Goal: Information Seeking & Learning: Learn about a topic

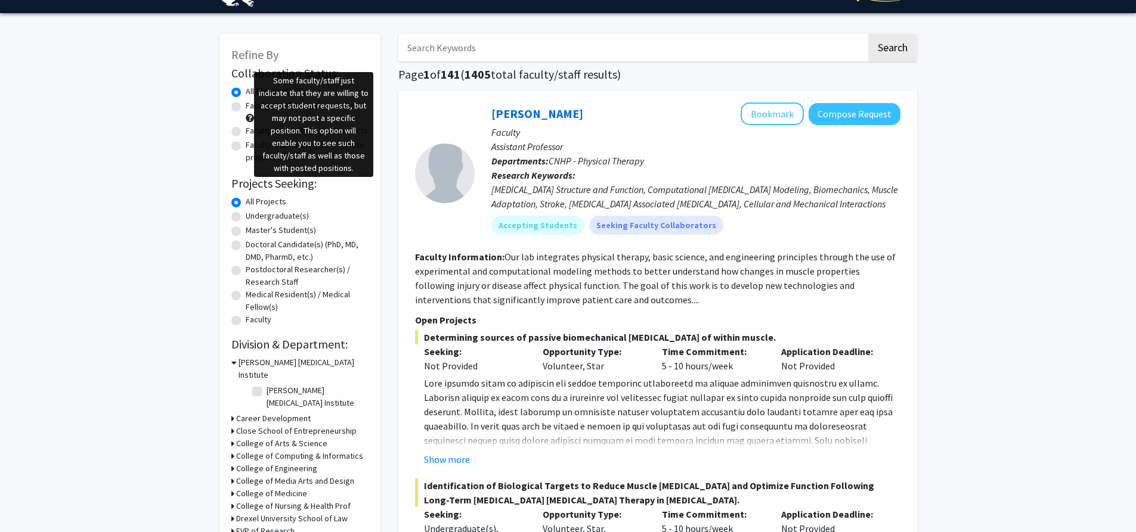
scroll to position [60, 0]
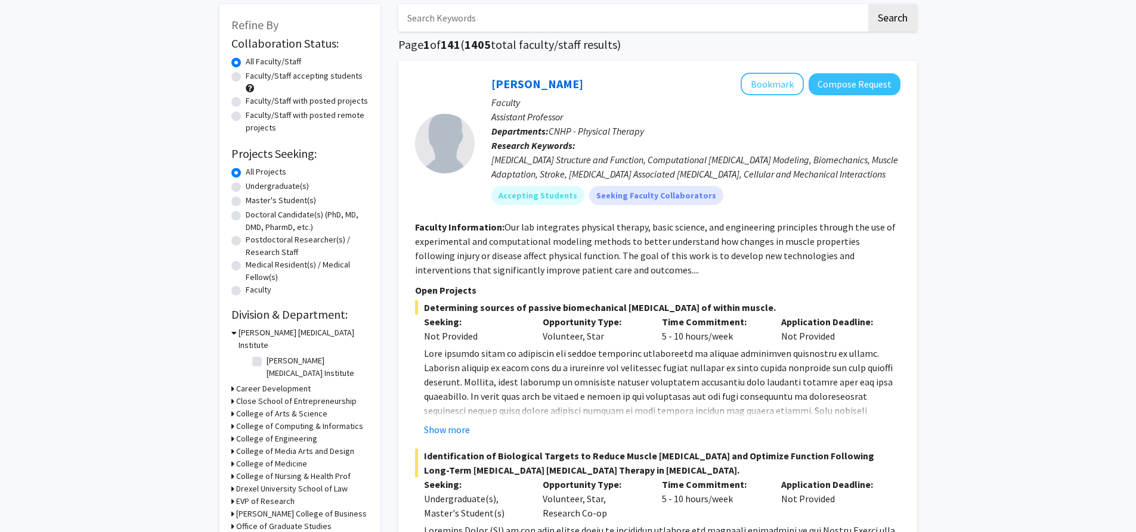
click at [236, 433] on h3 "College of Engineering" at bounding box center [276, 439] width 81 height 13
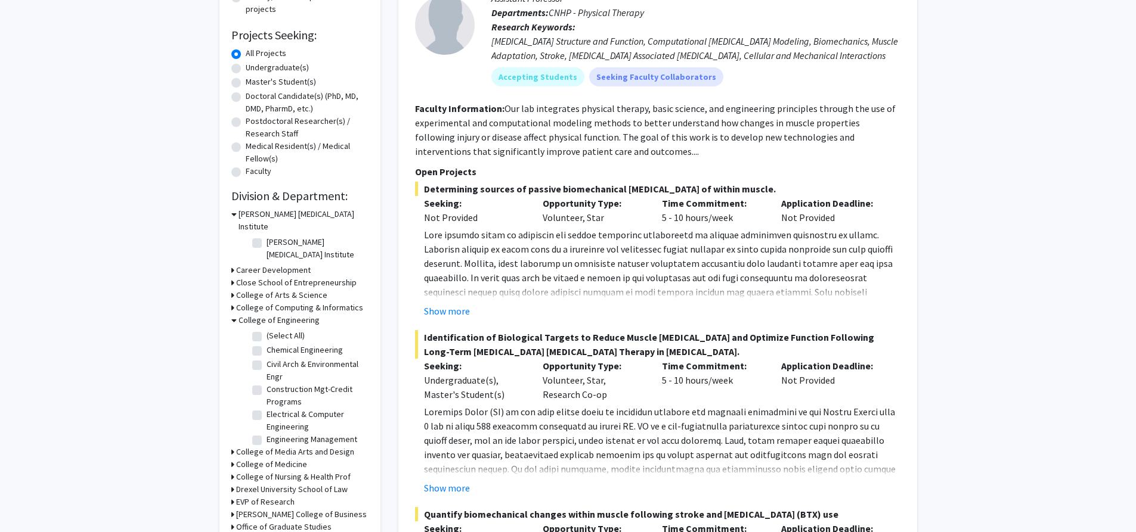
scroll to position [179, 0]
click at [267, 408] on label "Electrical & Computer Engineering" at bounding box center [316, 420] width 99 height 25
click at [267, 408] on input "Electrical & Computer Engineering" at bounding box center [271, 412] width 8 height 8
checkbox input "true"
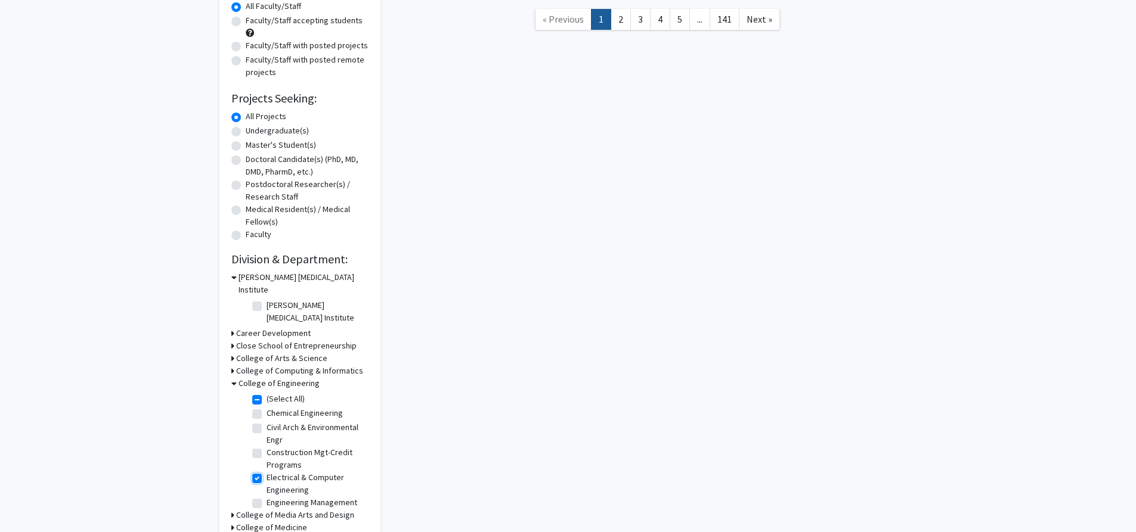
scroll to position [119, 0]
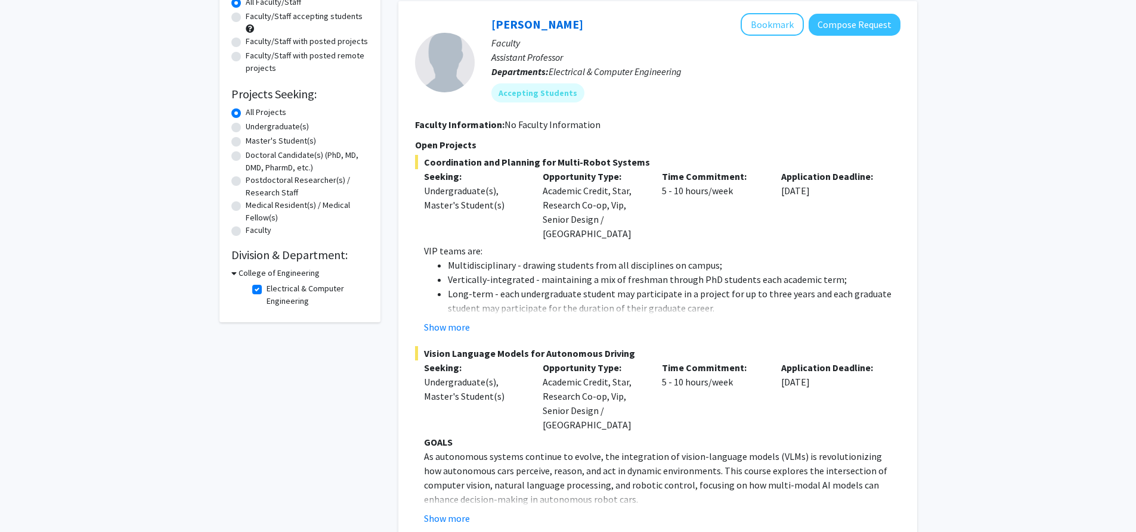
click at [228, 272] on div "Refine By Collaboration Status: Collaboration Status All Faculty/Staff Collabor…" at bounding box center [299, 134] width 161 height 378
click at [233, 274] on icon at bounding box center [233, 273] width 5 height 13
click at [237, 275] on h3 "College of Engineering" at bounding box center [276, 273] width 81 height 13
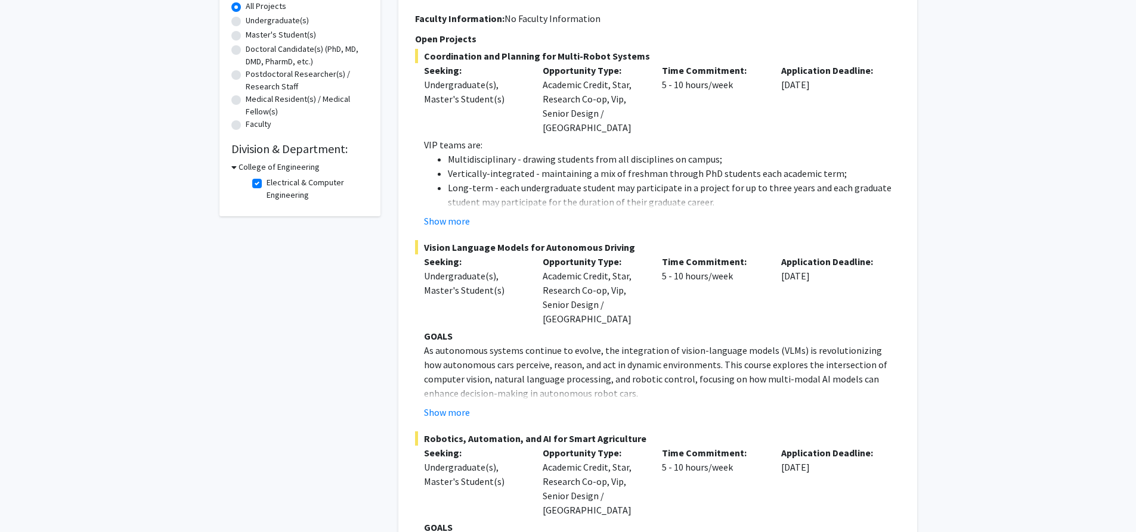
scroll to position [298, 0]
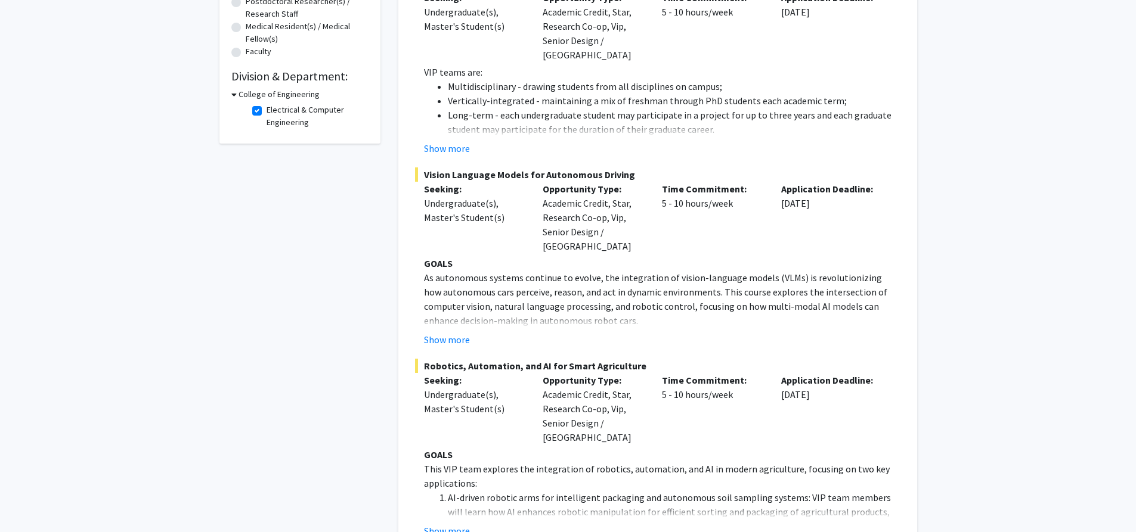
click at [456, 123] on fg-read-more "VIP teams are: Multidisciplinary - drawing students from all disciplines on cam…" at bounding box center [657, 110] width 485 height 91
click at [454, 141] on button "Show more" at bounding box center [447, 148] width 46 height 14
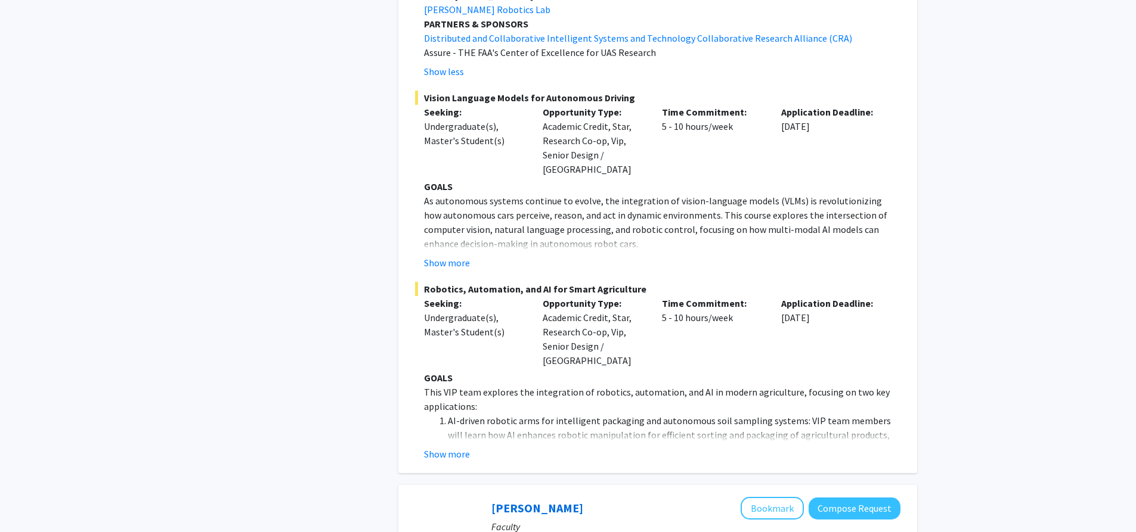
scroll to position [1669, 0]
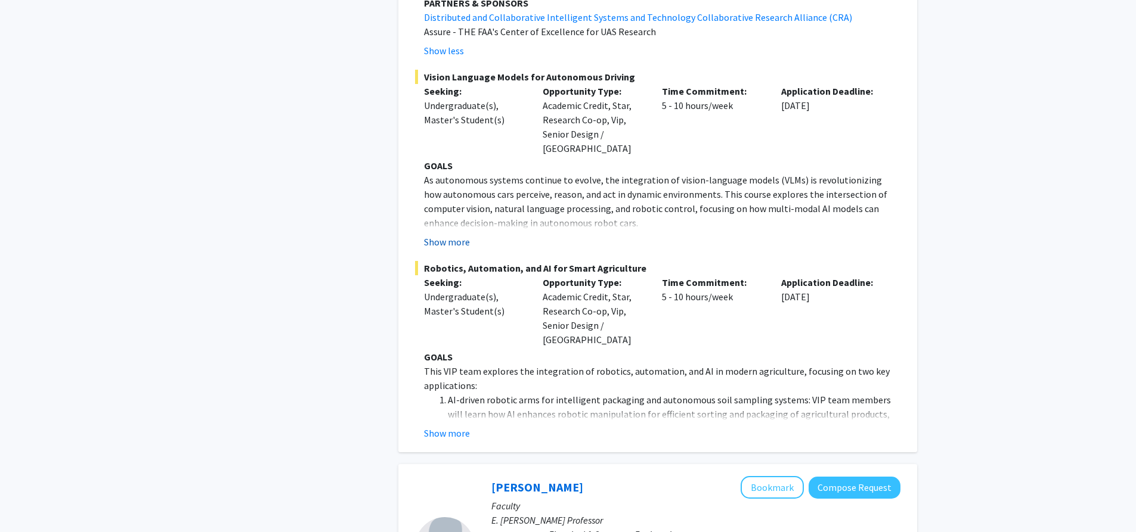
click at [436, 235] on button "Show more" at bounding box center [447, 242] width 46 height 14
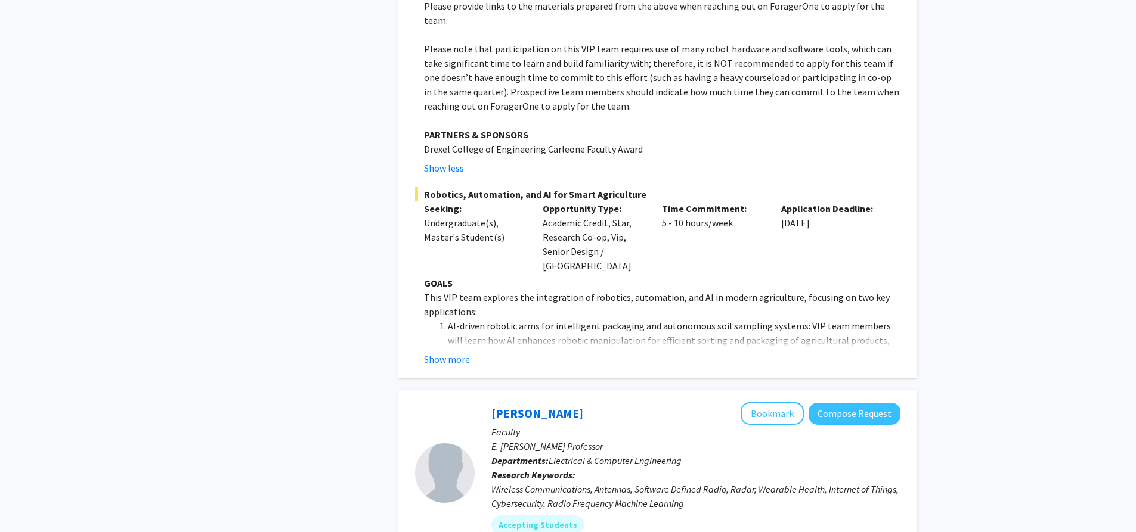
scroll to position [2504, 0]
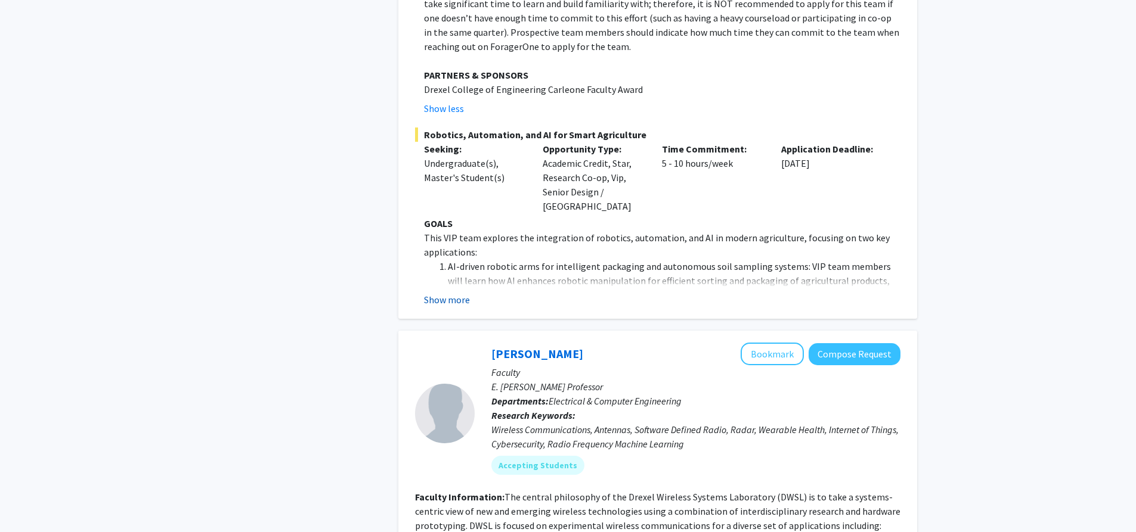
click at [456, 293] on button "Show more" at bounding box center [447, 300] width 46 height 14
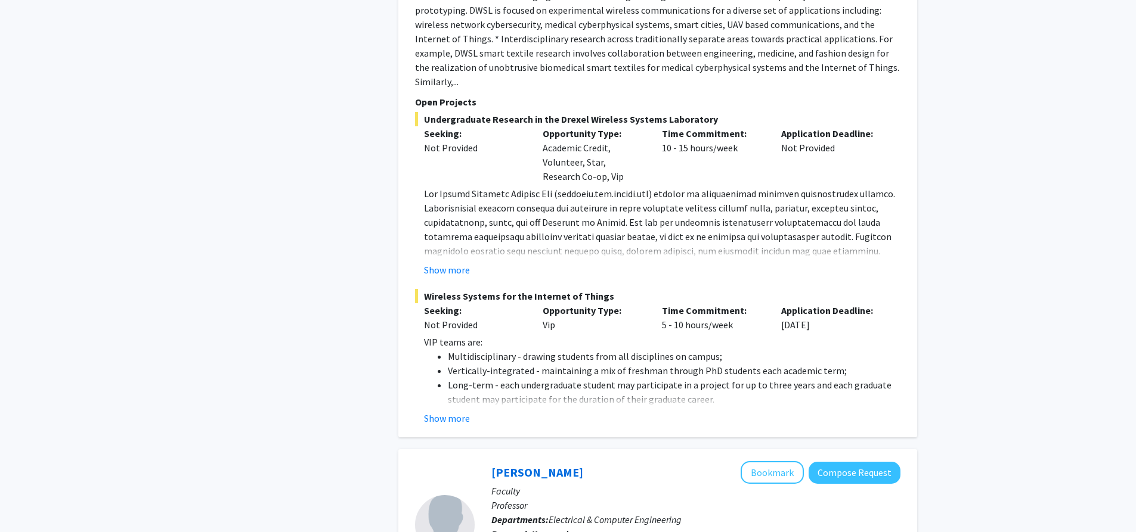
scroll to position [4472, 0]
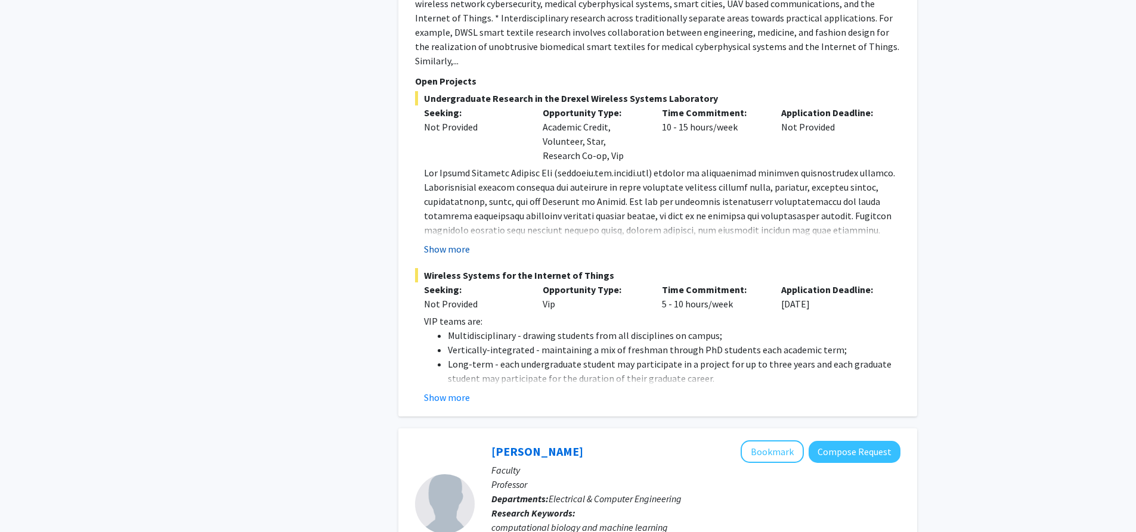
click at [444, 242] on button "Show more" at bounding box center [447, 249] width 46 height 14
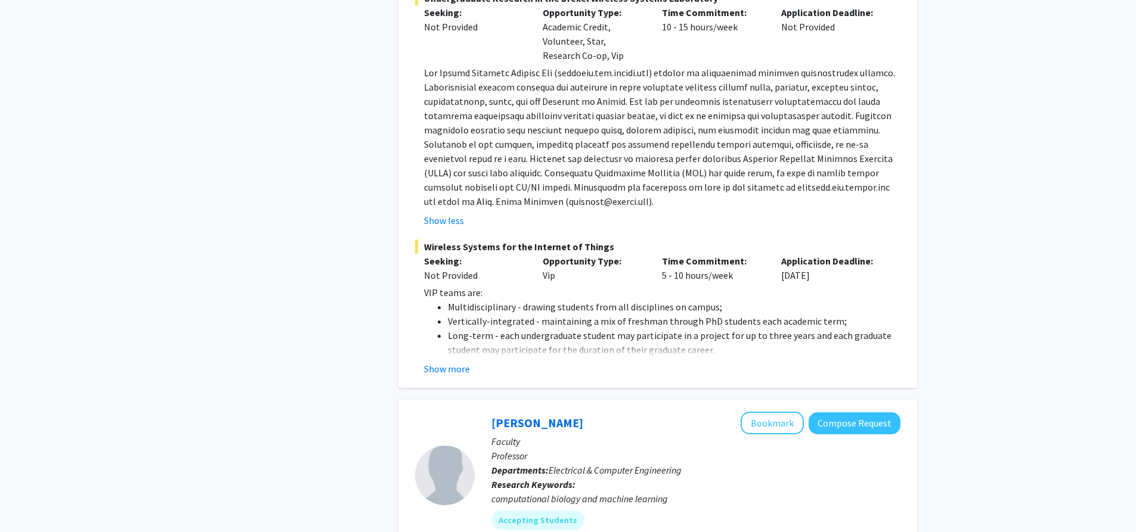
scroll to position [4591, 0]
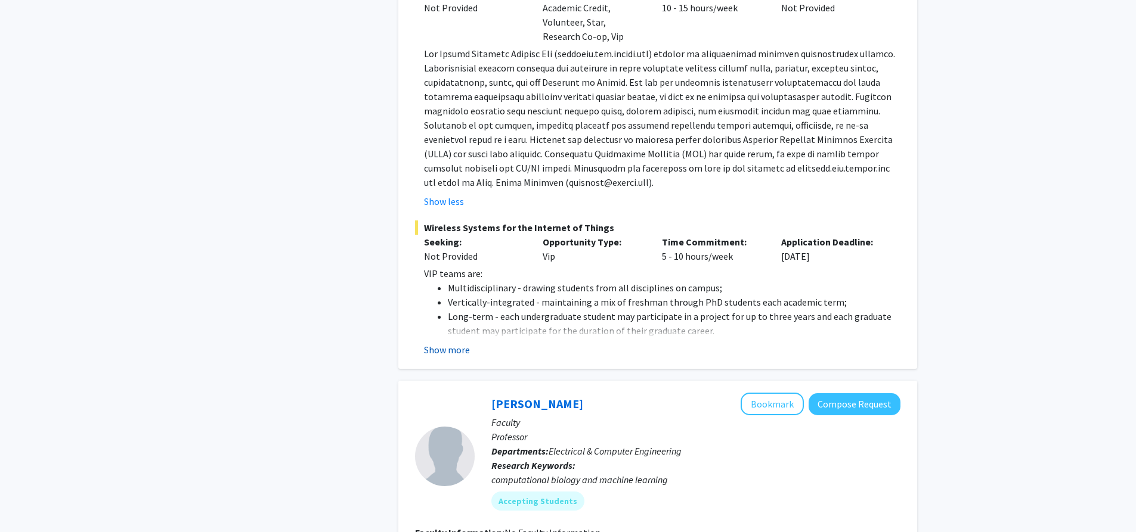
drag, startPoint x: 439, startPoint y: 281, endPoint x: 442, endPoint y: 272, distance: 9.4
click at [439, 343] on button "Show more" at bounding box center [447, 350] width 46 height 14
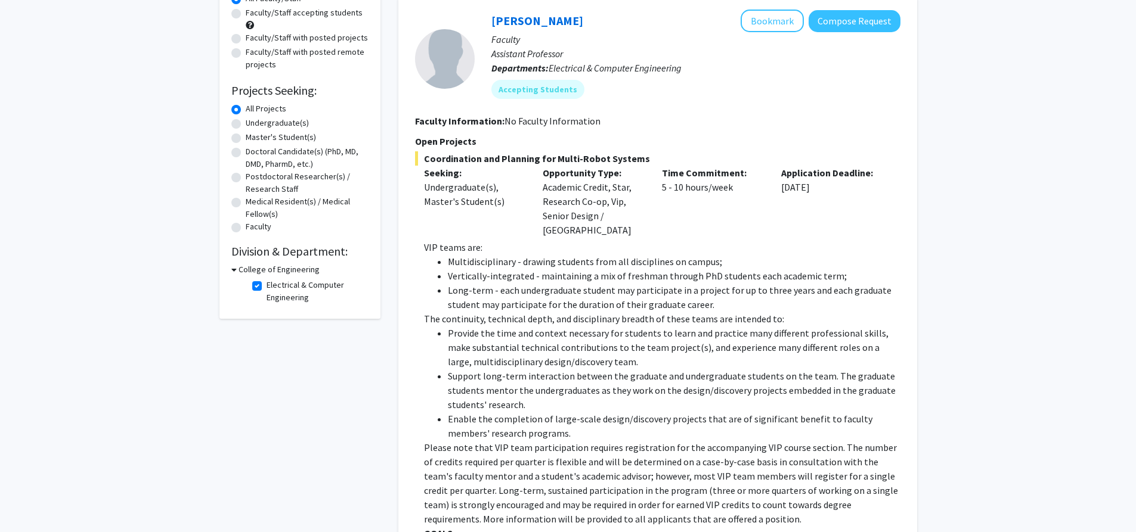
scroll to position [0, 0]
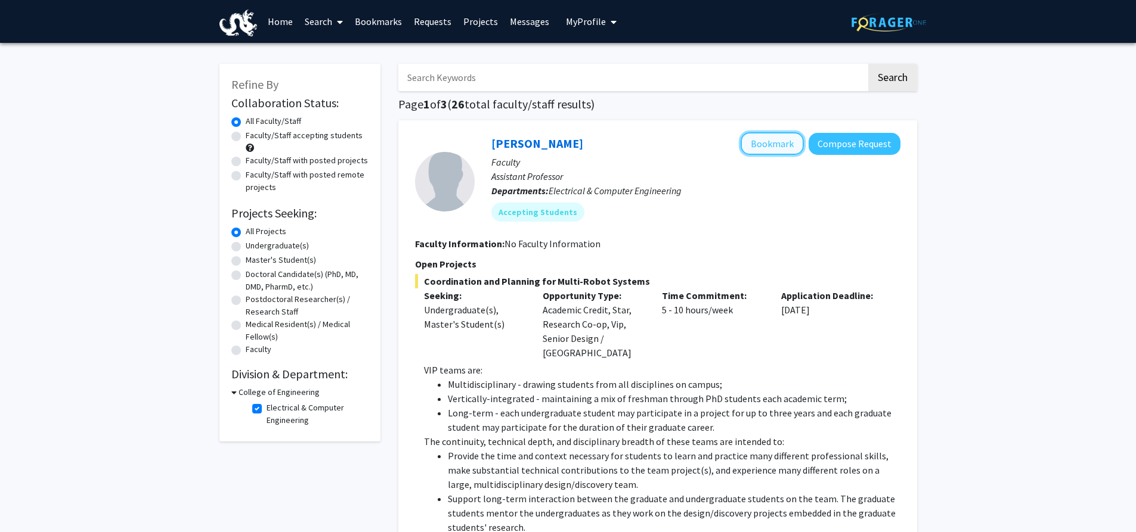
click at [780, 148] on button "Bookmark" at bounding box center [772, 143] width 63 height 23
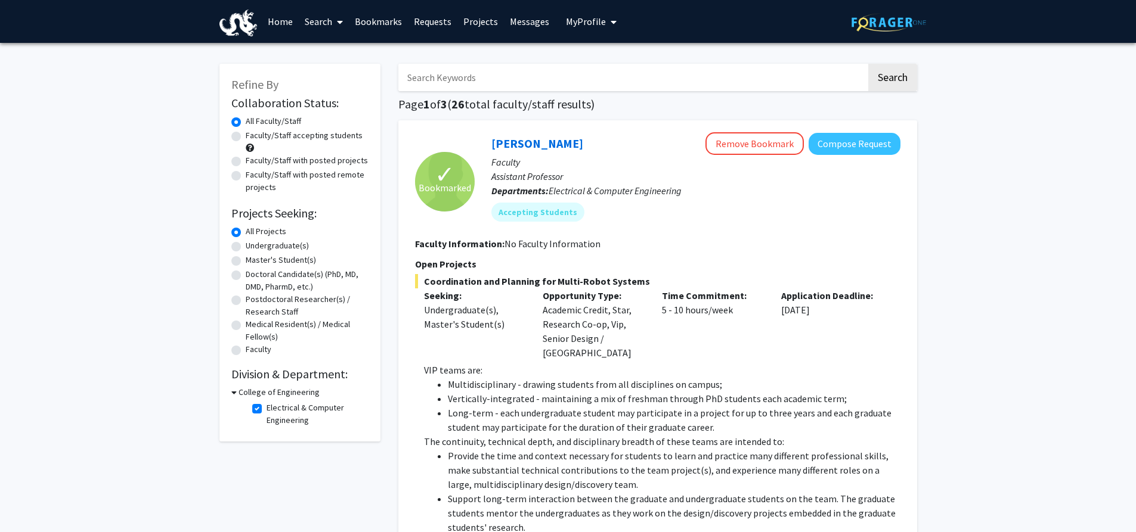
click at [392, 21] on link "Bookmarks" at bounding box center [378, 22] width 59 height 42
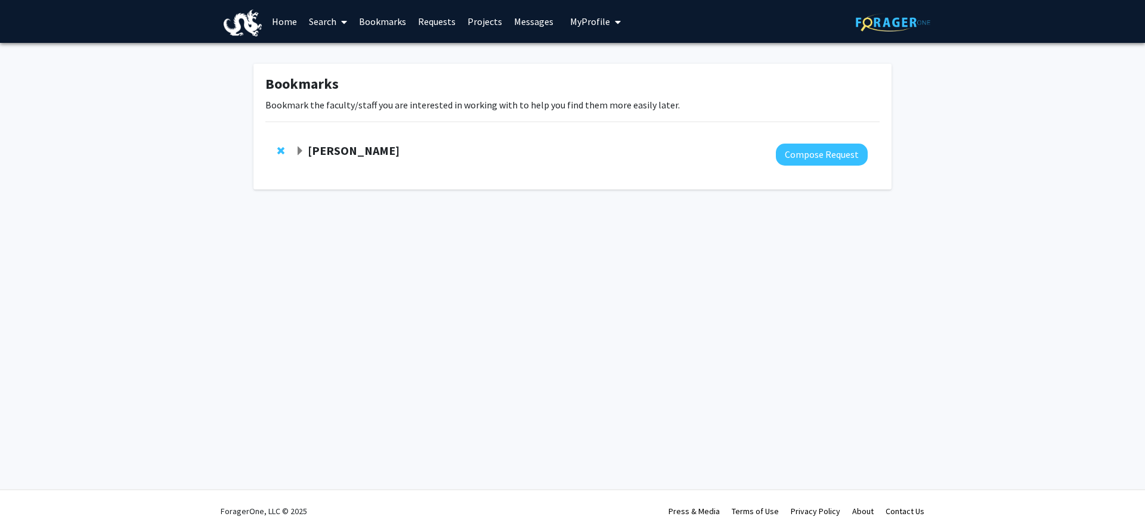
click at [300, 144] on div "[PERSON_NAME]" at bounding box center [424, 151] width 258 height 15
click at [301, 150] on span "Expand Lifeng Zhou Bookmark" at bounding box center [300, 152] width 10 height 10
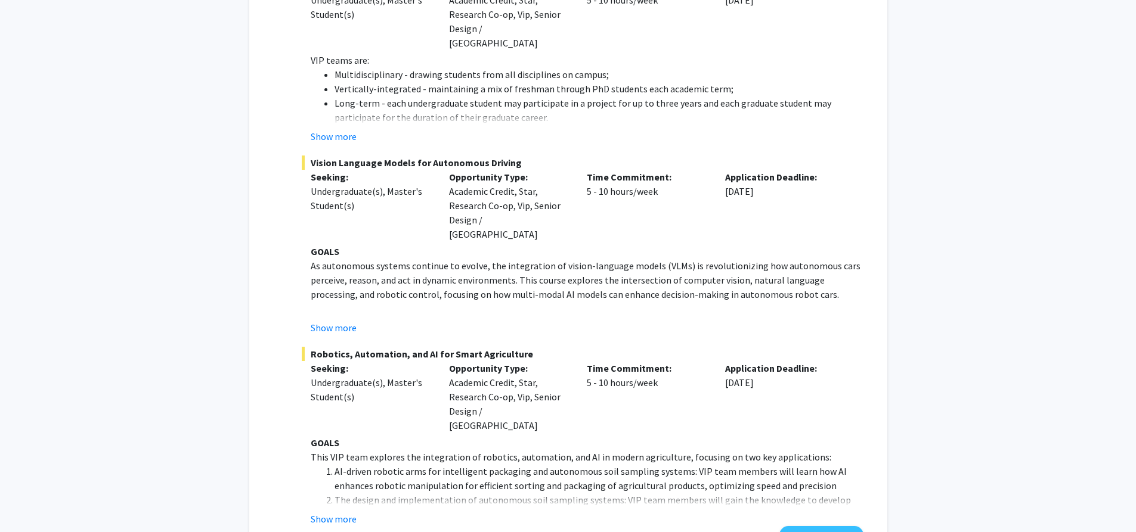
scroll to position [299, 0]
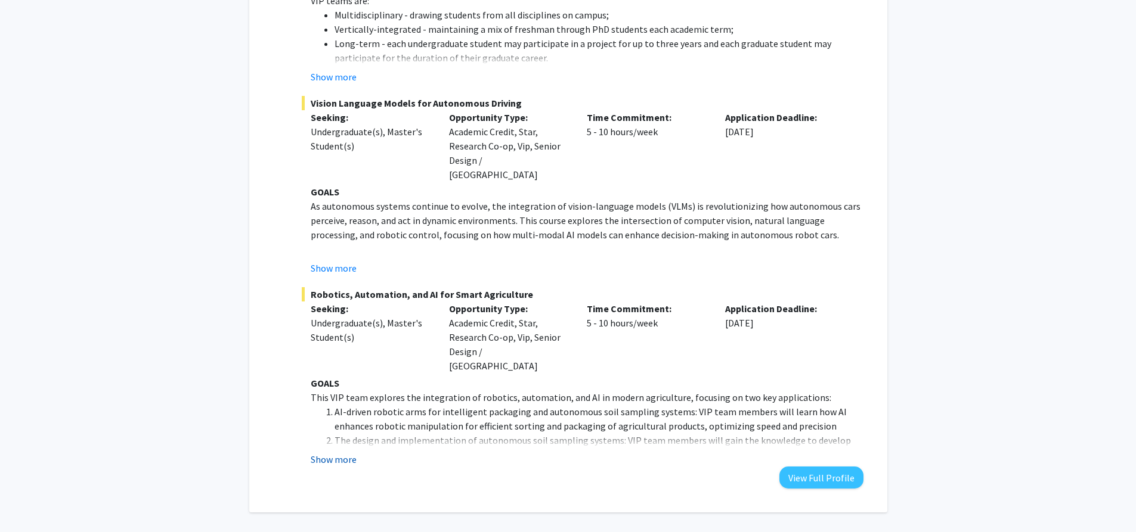
click at [326, 453] on button "Show more" at bounding box center [334, 460] width 46 height 14
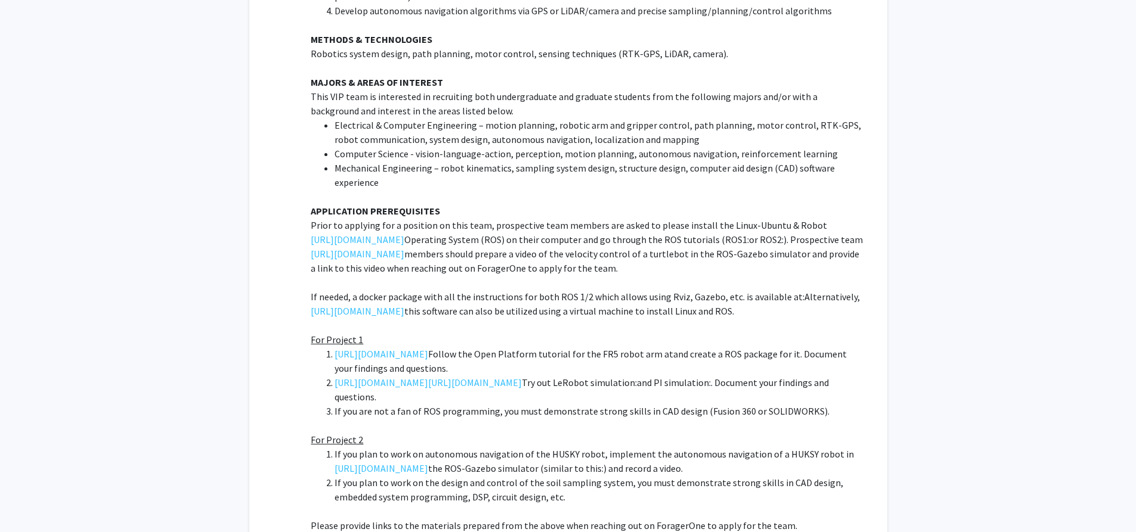
scroll to position [1365, 0]
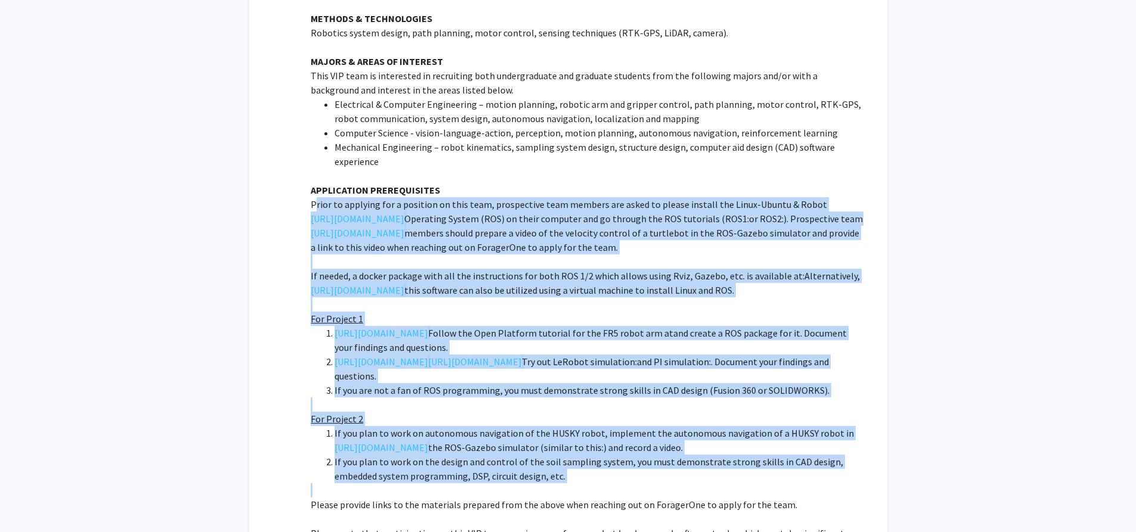
drag, startPoint x: 314, startPoint y: 162, endPoint x: 833, endPoint y: 448, distance: 592.7
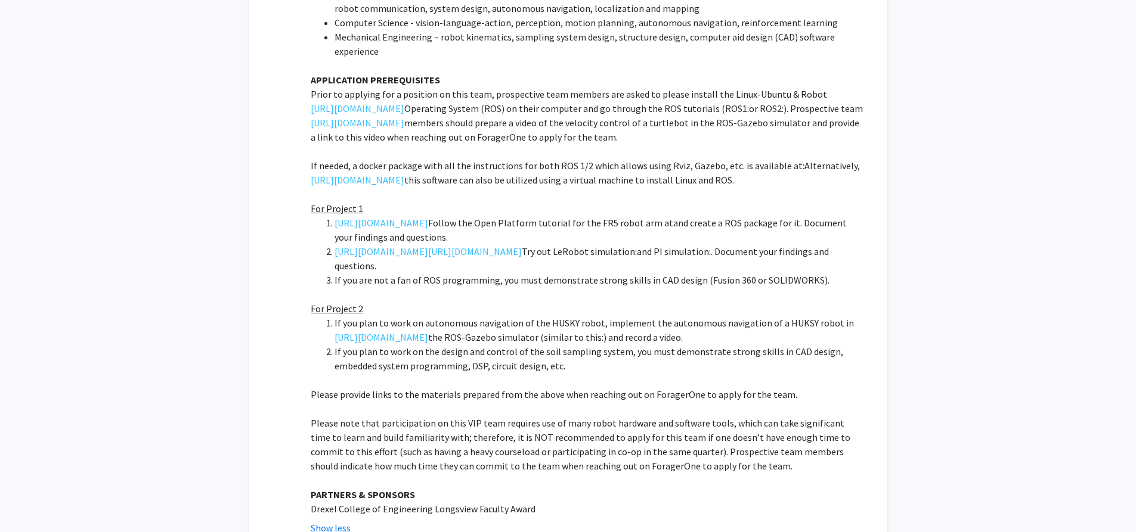
scroll to position [1544, 0]
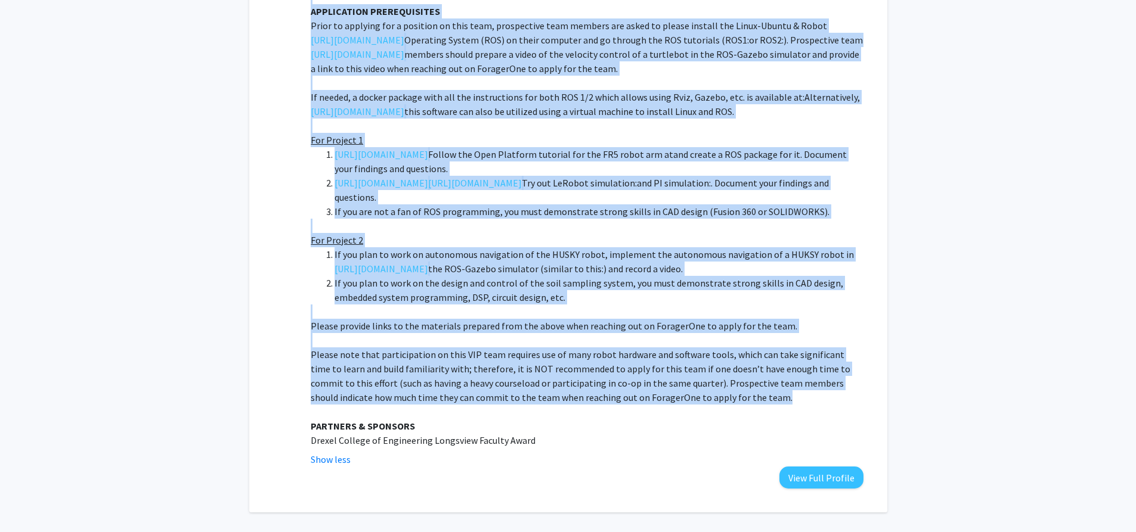
drag, startPoint x: 303, startPoint y: 178, endPoint x: 717, endPoint y: 355, distance: 450.1
copy div "Department: Electrical & Computer Engineering Projects: Coordination and Planni…"
